Goal: Task Accomplishment & Management: Complete application form

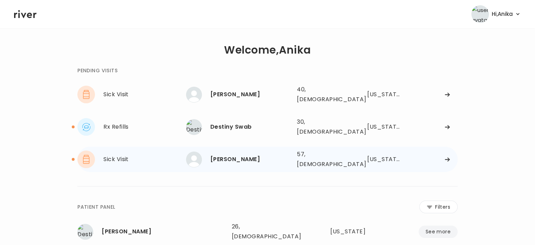
click at [231, 154] on div "[PERSON_NAME]" at bounding box center [251, 159] width 81 height 10
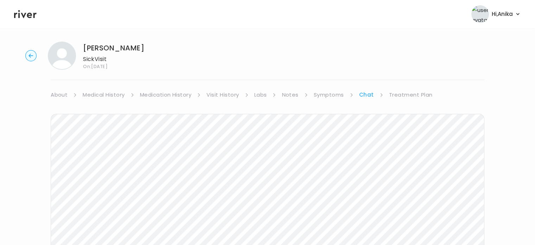
scroll to position [2, 0]
click at [417, 100] on link "Treatment Plan" at bounding box center [411, 96] width 44 height 10
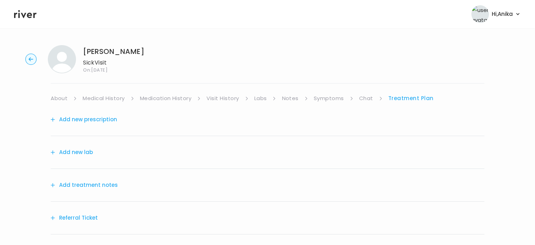
click at [76, 182] on button "Add treatment notes" at bounding box center [84, 185] width 67 height 10
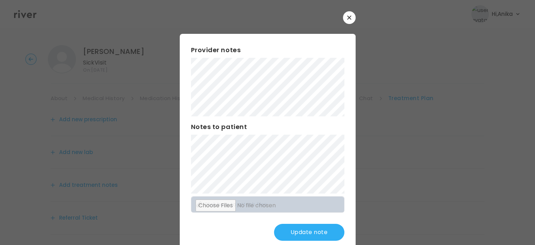
click at [309, 233] on button "Update note" at bounding box center [309, 232] width 70 height 17
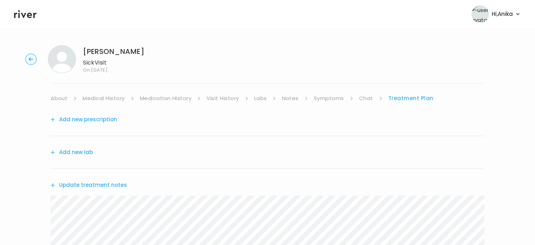
click at [99, 183] on button "Update treatment notes" at bounding box center [89, 185] width 76 height 10
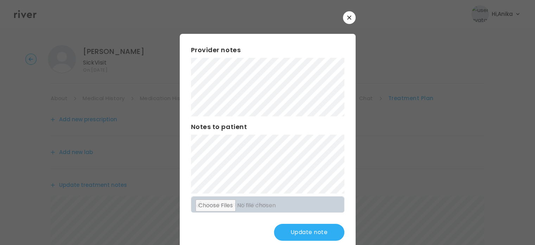
click at [306, 230] on button "Update note" at bounding box center [309, 232] width 70 height 17
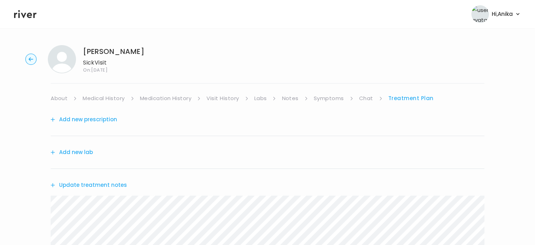
click at [366, 96] on link "Chat" at bounding box center [366, 98] width 14 height 10
click at [421, 94] on link "Treatment Plan" at bounding box center [411, 98] width 44 height 10
click at [413, 97] on link "Treatment Plan" at bounding box center [411, 98] width 45 height 10
click at [96, 188] on button "Update treatment notes" at bounding box center [89, 185] width 76 height 10
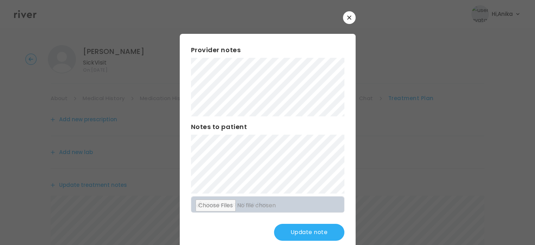
click at [307, 233] on button "Update note" at bounding box center [309, 232] width 70 height 17
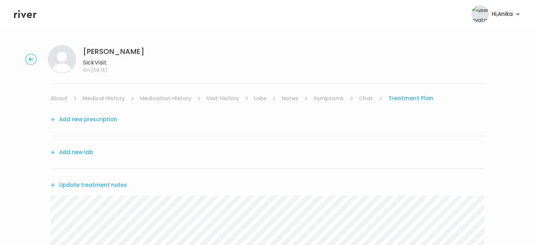
click at [56, 98] on link "About" at bounding box center [59, 98] width 17 height 10
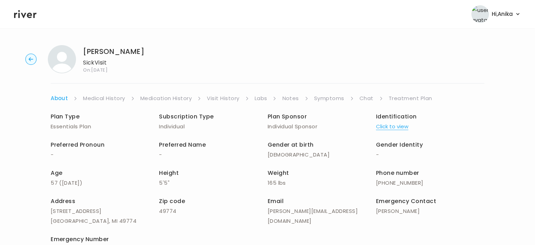
click at [108, 93] on div "[PERSON_NAME] Sick Visit On: [DATE] About Medical History Medication History Vi…" at bounding box center [267, 166] width 535 height 255
click at [108, 100] on link "Medical History" at bounding box center [104, 98] width 42 height 10
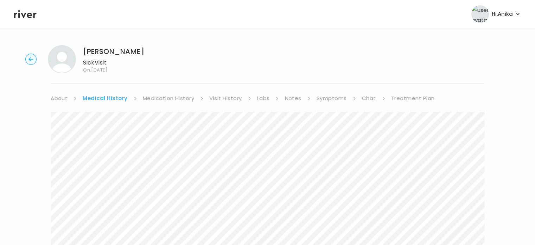
click at [408, 95] on link "Treatment Plan" at bounding box center [413, 98] width 44 height 10
click at [106, 123] on button "Add new prescription" at bounding box center [84, 119] width 67 height 10
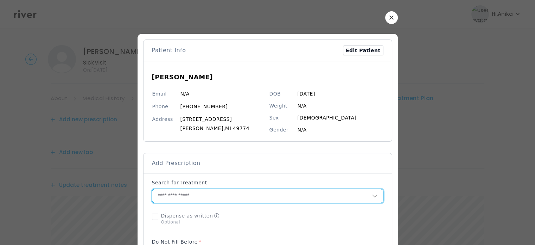
click at [219, 192] on input "text" at bounding box center [262, 195] width 220 height 13
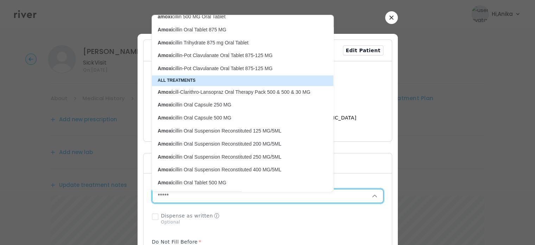
scroll to position [20, 0]
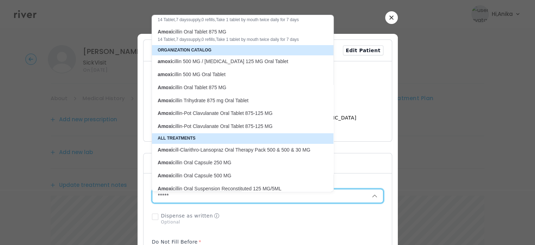
click at [241, 113] on p "Amoxi cillin-Pot Clavulanate Oral Tablet 875-125 MG" at bounding box center [239, 113] width 162 height 7
type input "**********"
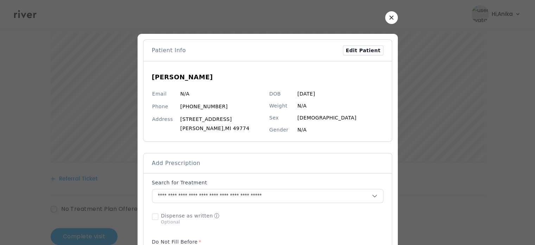
scroll to position [166, 0]
click at [354, 221] on div at bounding box center [268, 218] width 232 height 18
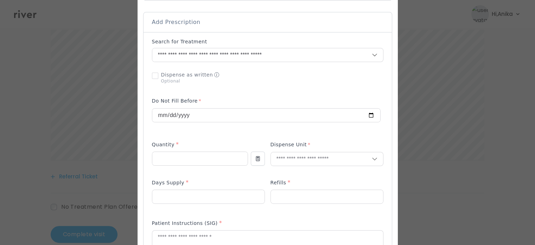
scroll to position [155, 0]
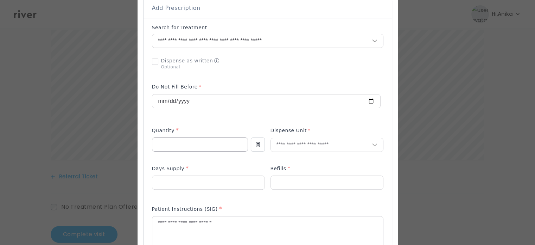
click at [211, 142] on input "number" at bounding box center [199, 144] width 95 height 13
type input "**"
click at [295, 145] on input "text" at bounding box center [321, 144] width 101 height 13
type input "******"
click at [306, 145] on input "******" at bounding box center [321, 144] width 101 height 13
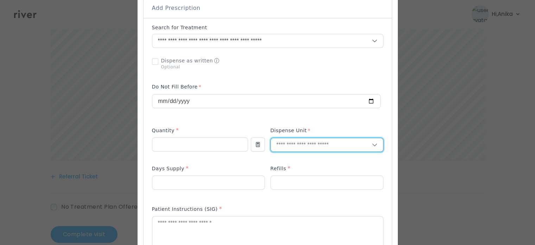
click at [372, 145] on icon at bounding box center [375, 145] width 6 height 6
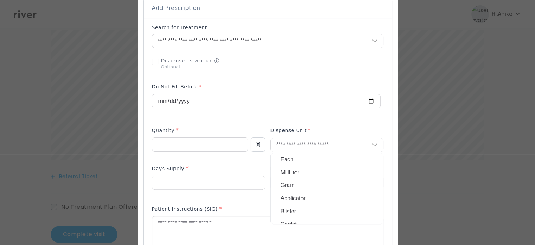
click at [339, 159] on div "Each Milliliter Gram Applicator Blister Caplet Capsule Film Gum Implant Insert …" at bounding box center [327, 188] width 113 height 71
click at [338, 147] on input "text" at bounding box center [321, 144] width 101 height 13
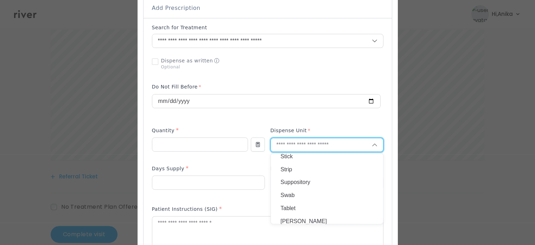
scroll to position [266, 0]
click at [306, 205] on p "Tablet" at bounding box center [327, 204] width 93 height 10
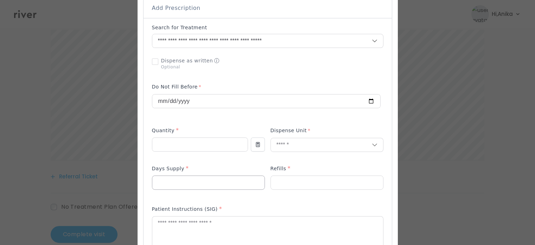
click at [199, 184] on input "number" at bounding box center [208, 182] width 112 height 13
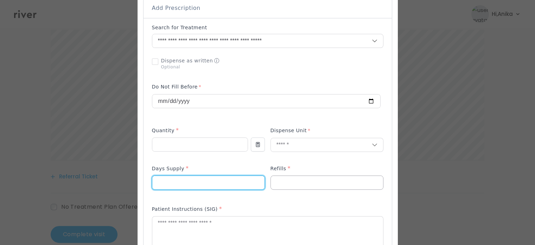
type input "*"
click at [297, 187] on input "number" at bounding box center [327, 182] width 112 height 13
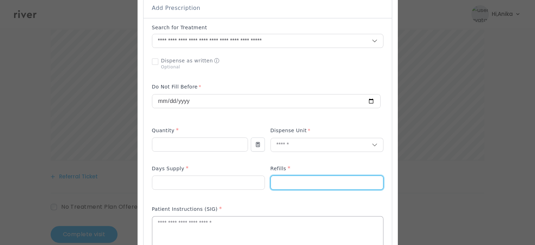
type input "*"
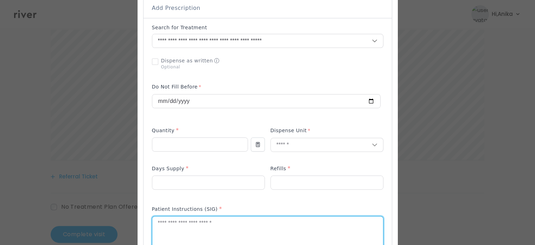
click at [285, 218] on textarea at bounding box center [267, 234] width 231 height 37
type textarea "**********"
click at [324, 78] on div "Add Prescription to Order" at bounding box center [268, 196] width 232 height 344
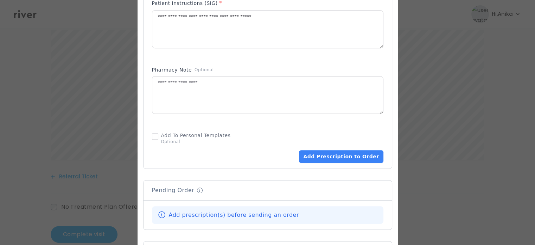
scroll to position [366, 0]
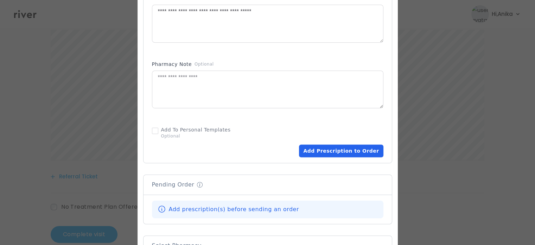
click at [349, 155] on button "Add Prescription to Order" at bounding box center [341, 150] width 84 height 13
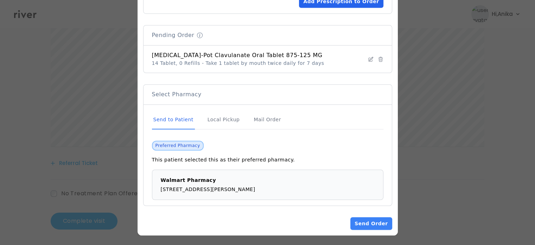
scroll to position [180, 0]
click at [366, 221] on button "Send Order" at bounding box center [372, 223] width 42 height 13
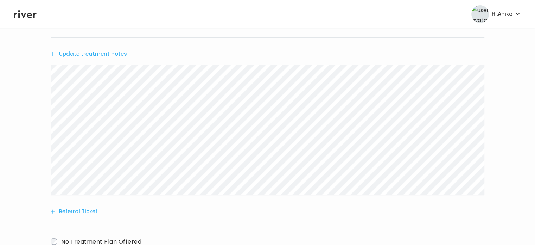
scroll to position [252, 0]
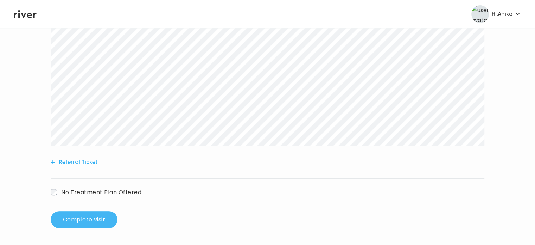
click at [77, 213] on button "Complete visit" at bounding box center [84, 219] width 67 height 17
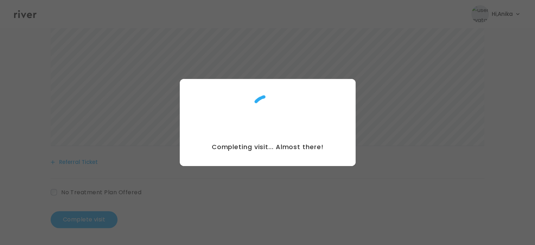
click at [298, 23] on div at bounding box center [267, 122] width 535 height 245
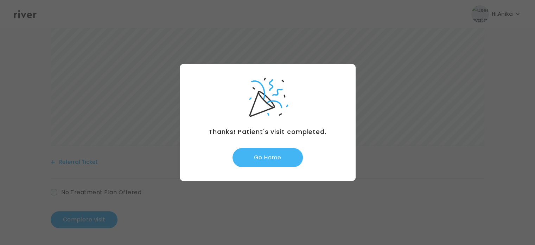
click at [264, 163] on button "Go Home" at bounding box center [268, 157] width 70 height 19
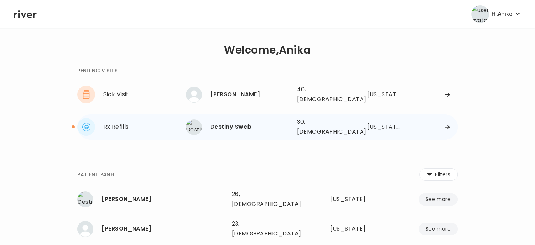
click at [259, 124] on div "Destiny Swab" at bounding box center [251, 127] width 81 height 10
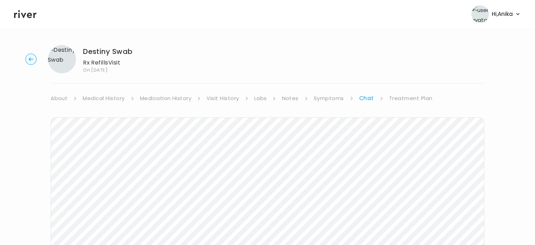
click at [61, 103] on link "About" at bounding box center [59, 98] width 17 height 10
click at [62, 98] on link "About" at bounding box center [59, 98] width 17 height 10
click at [62, 99] on link "About" at bounding box center [59, 98] width 17 height 10
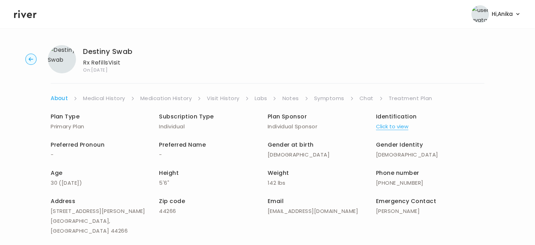
scroll to position [38, 0]
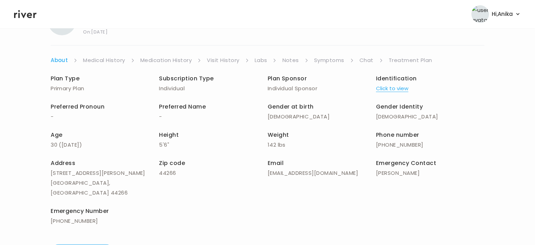
click at [107, 62] on link "Medical History" at bounding box center [104, 60] width 42 height 10
click at [107, 30] on p "Rx Refills Visit" at bounding box center [108, 25] width 50 height 10
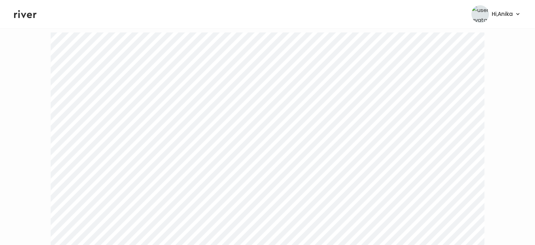
scroll to position [102, 0]
click at [33, 16] on icon at bounding box center [25, 14] width 23 height 8
click at [25, 15] on icon at bounding box center [25, 14] width 23 height 11
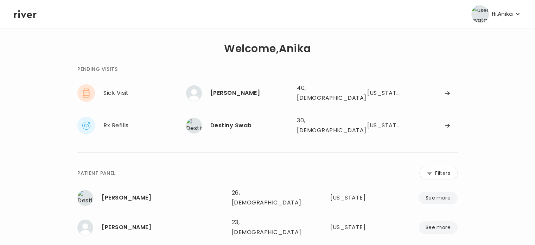
scroll to position [1, 0]
click at [231, 90] on div "[PERSON_NAME]" at bounding box center [251, 94] width 81 height 10
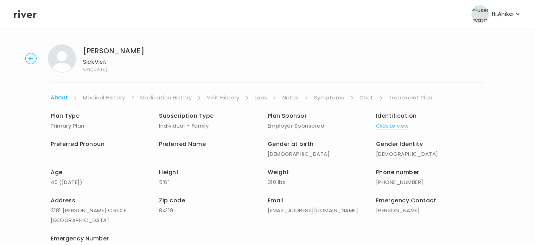
click at [384, 123] on button "Click to view" at bounding box center [392, 126] width 32 height 10
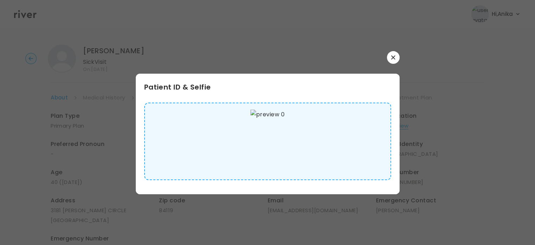
click at [391, 58] on icon "button" at bounding box center [393, 57] width 4 height 4
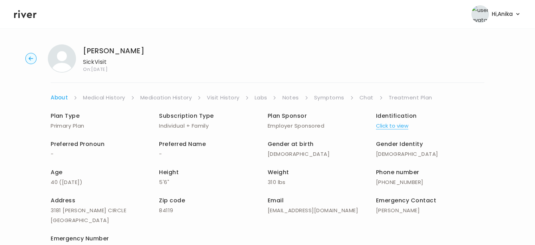
click at [115, 97] on link "Medical History" at bounding box center [104, 98] width 42 height 10
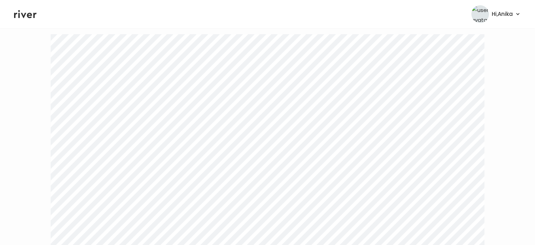
scroll to position [33, 0]
click at [164, 65] on link "Medication History" at bounding box center [169, 65] width 52 height 10
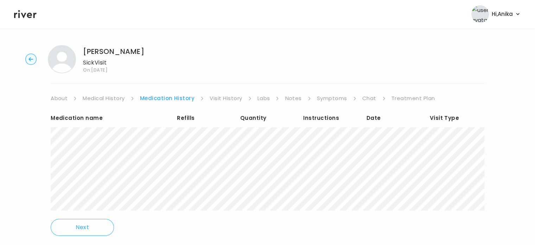
click at [219, 96] on link "Visit History" at bounding box center [226, 98] width 32 height 10
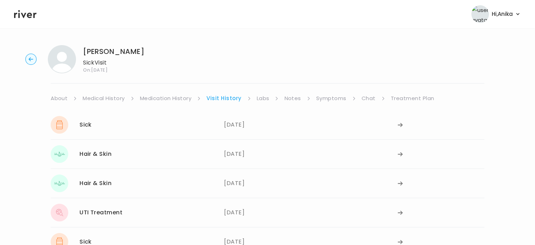
click at [265, 97] on link "Labs" at bounding box center [263, 98] width 13 height 10
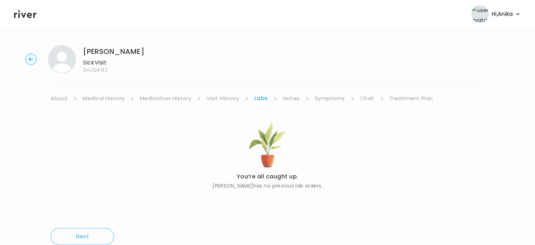
click at [289, 99] on link "Notes" at bounding box center [291, 98] width 17 height 10
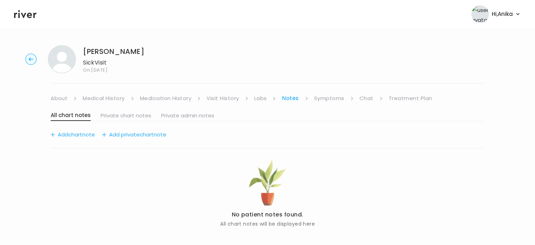
click at [326, 99] on link "Symptoms" at bounding box center [329, 98] width 30 height 10
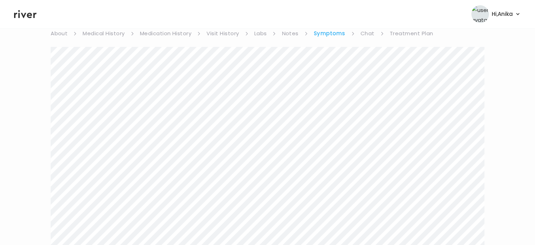
scroll to position [63, 0]
click at [396, 36] on link "Treatment Plan" at bounding box center [412, 35] width 44 height 10
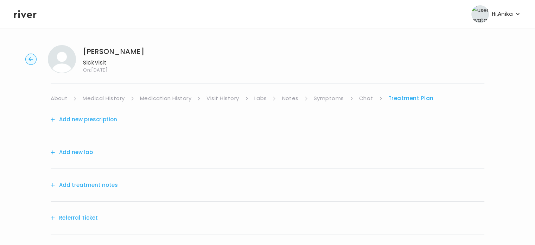
click at [88, 185] on button "Add treatment notes" at bounding box center [84, 185] width 67 height 10
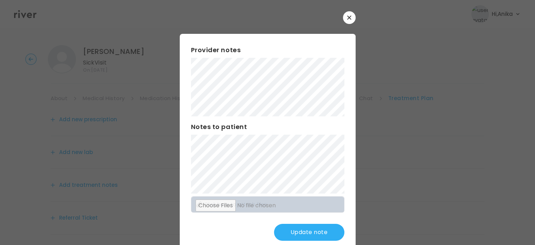
click at [295, 228] on button "Update note" at bounding box center [309, 232] width 70 height 17
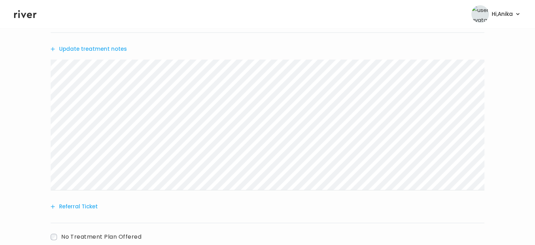
scroll to position [180, 0]
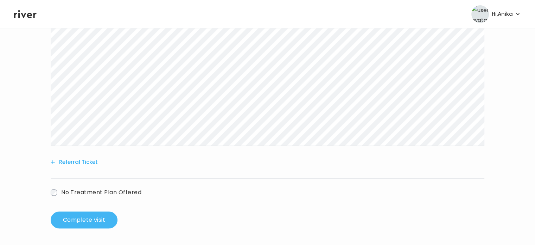
click at [75, 215] on button "Complete visit" at bounding box center [84, 219] width 67 height 17
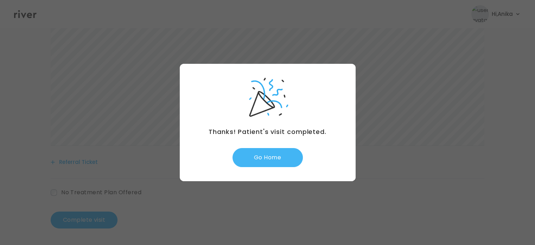
click at [273, 164] on button "Go Home" at bounding box center [268, 157] width 70 height 19
